Goal: Information Seeking & Learning: Check status

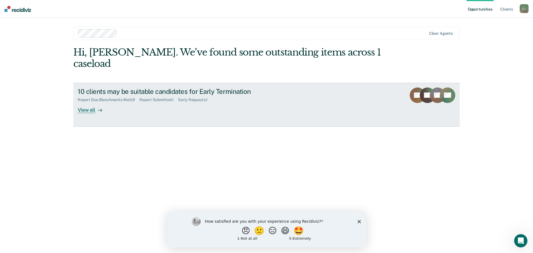
click at [92, 102] on div "View all" at bounding box center [93, 107] width 31 height 11
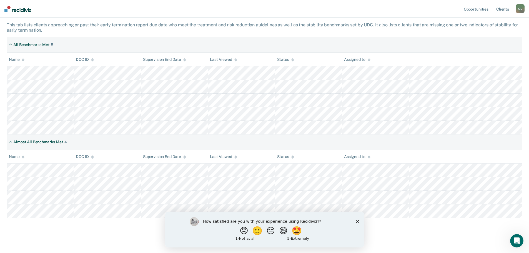
scroll to position [94, 0]
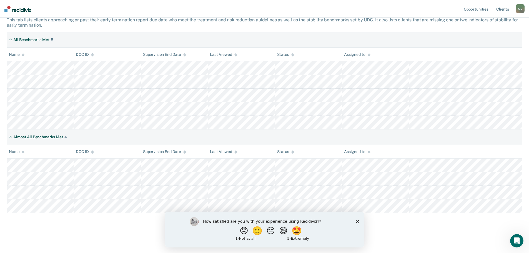
click at [357, 222] on icon "Close survey" at bounding box center [356, 220] width 3 height 3
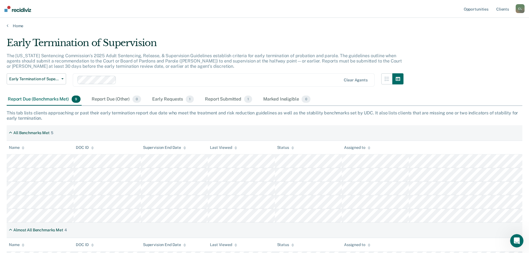
scroll to position [0, 0]
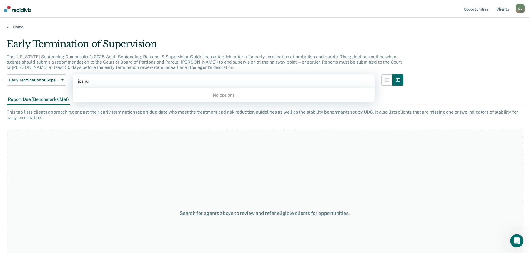
type input "[PERSON_NAME]"
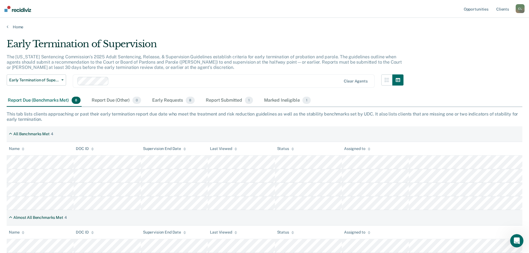
scroll to position [41, 0]
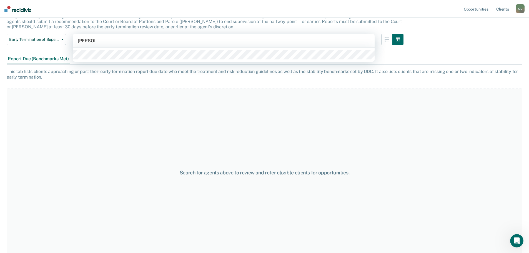
type input "[PERSON_NAME]"
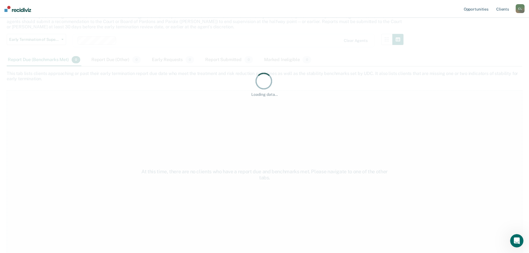
scroll to position [0, 0]
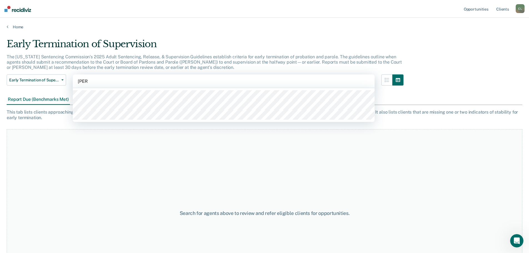
type input "[PERSON_NAME]"
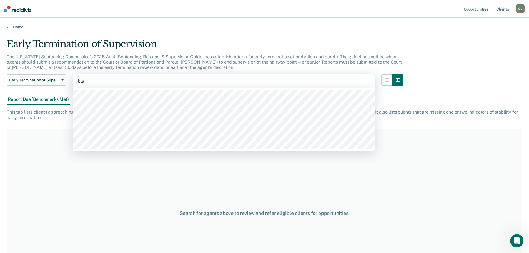
type input "blas"
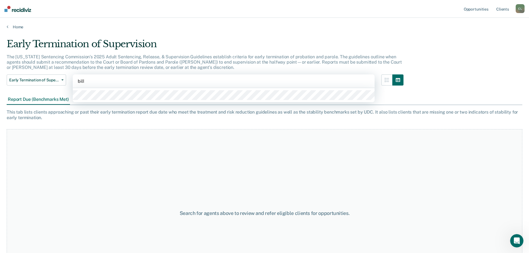
type input "bills"
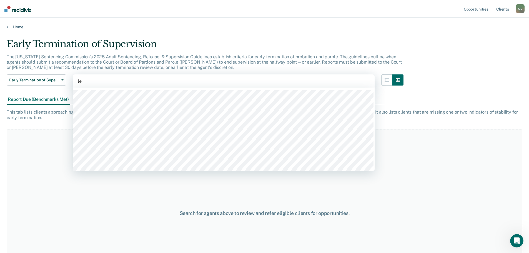
type input "[PERSON_NAME]"
